Goal: Book appointment/travel/reservation

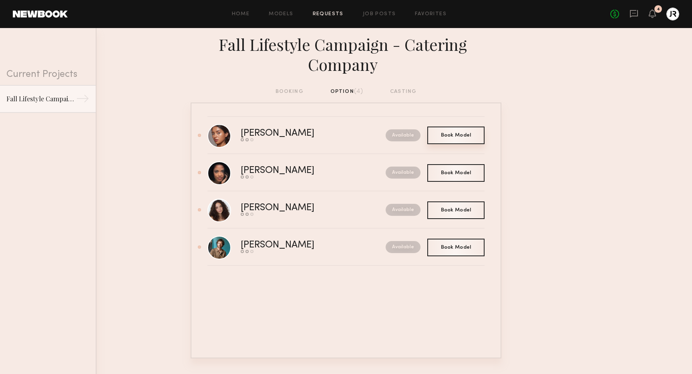
click at [460, 135] on span "Book Model" at bounding box center [456, 135] width 30 height 5
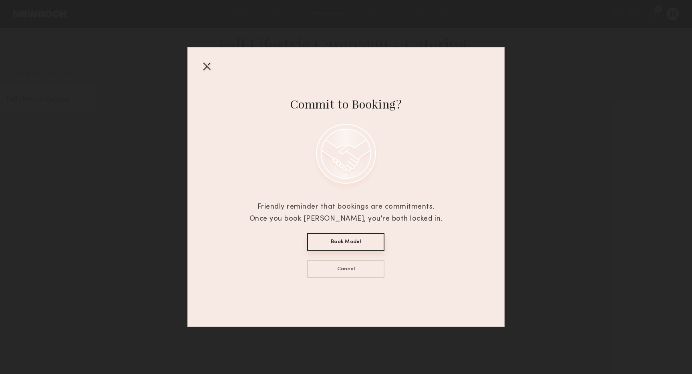
click at [349, 241] on button "Book Model" at bounding box center [345, 242] width 77 height 18
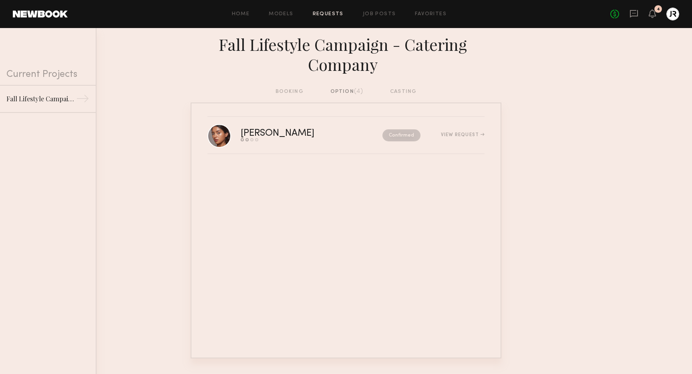
click at [295, 92] on div "booking option (4) casting" at bounding box center [345, 91] width 141 height 9
click at [344, 95] on div "option (4)" at bounding box center [346, 91] width 33 height 9
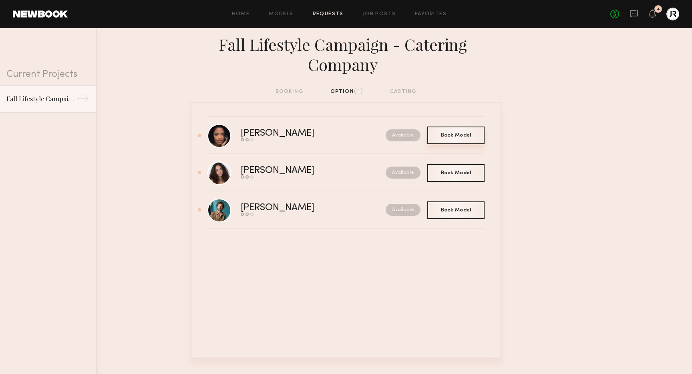
click at [458, 135] on span "Book Model" at bounding box center [456, 135] width 30 height 5
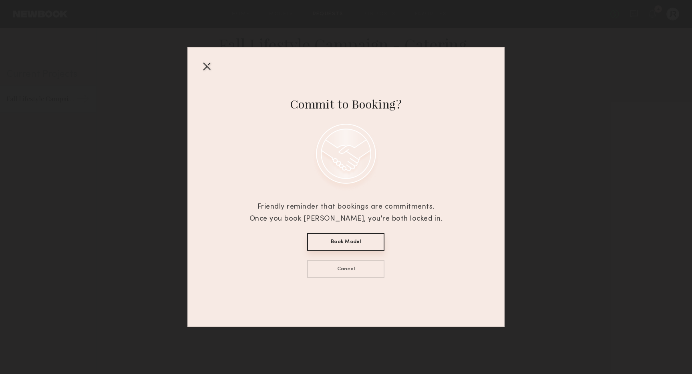
click at [347, 239] on button "Book Model" at bounding box center [345, 242] width 77 height 18
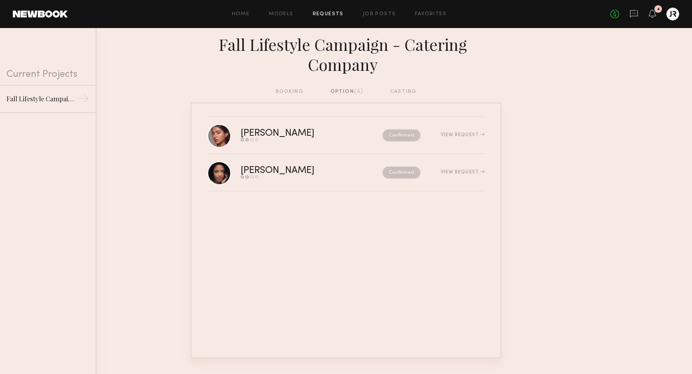
click at [342, 90] on div "option (4)" at bounding box center [346, 91] width 33 height 9
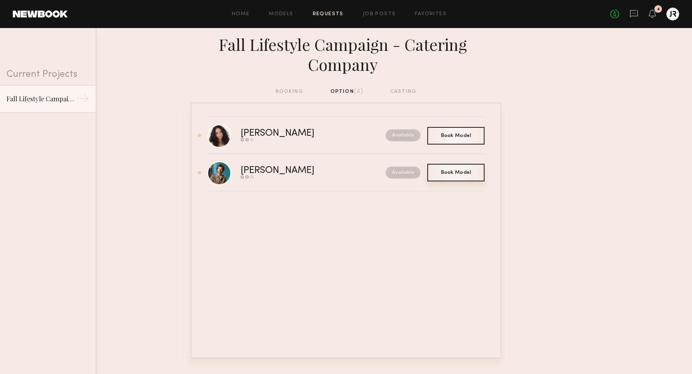
click at [457, 172] on span "Book Model" at bounding box center [456, 172] width 30 height 5
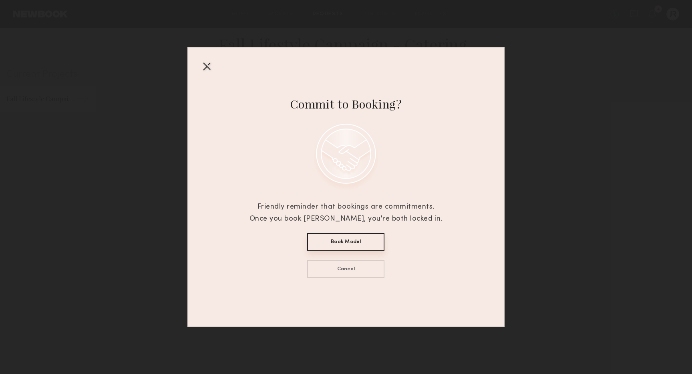
click at [347, 238] on button "Book Model" at bounding box center [345, 242] width 77 height 18
